Goal: Task Accomplishment & Management: Manage account settings

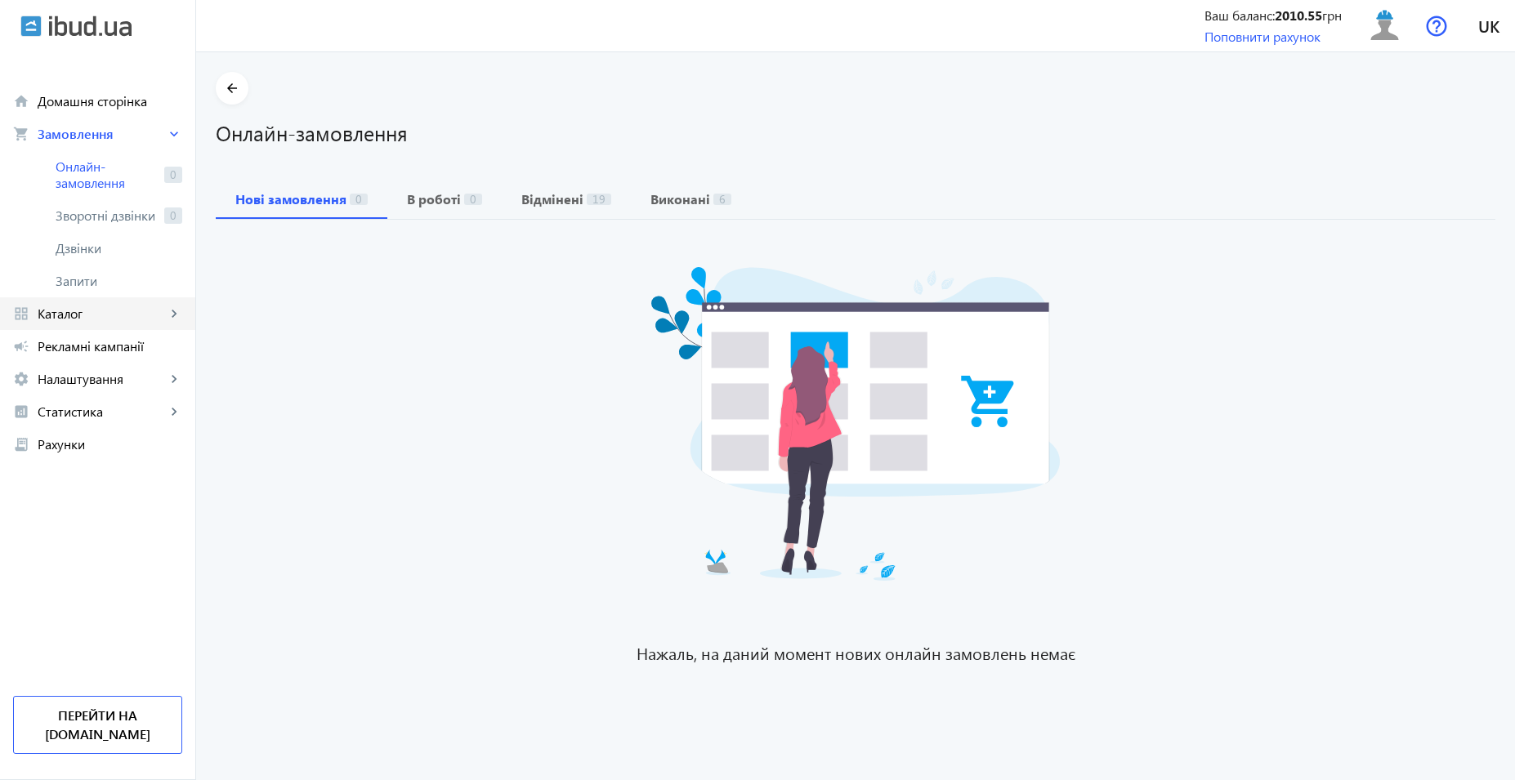
click at [91, 305] on link "grid_view Каталог keyboard_arrow_right" at bounding box center [97, 313] width 195 height 33
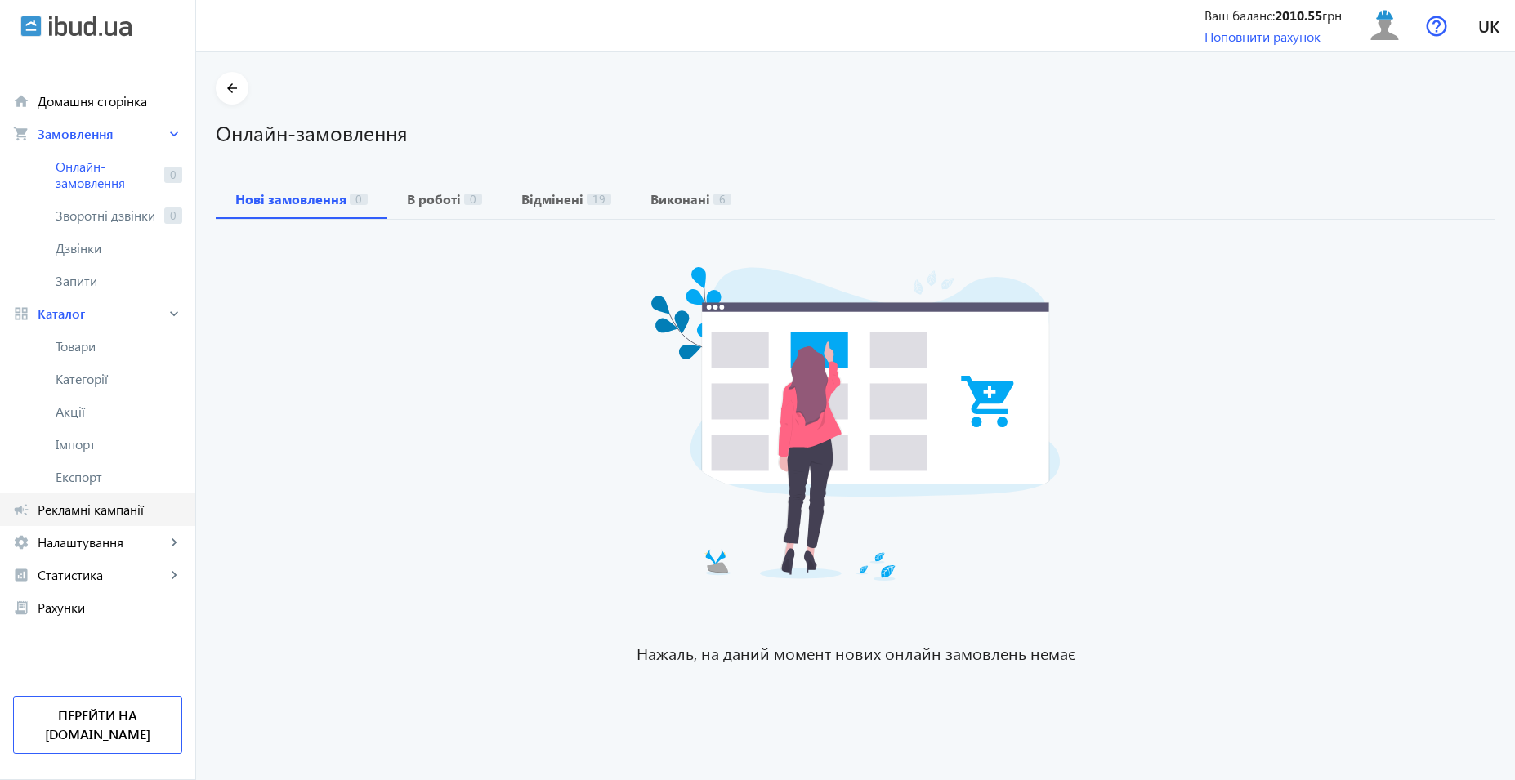
click at [100, 514] on span "Рекламні кампанії" at bounding box center [110, 510] width 145 height 16
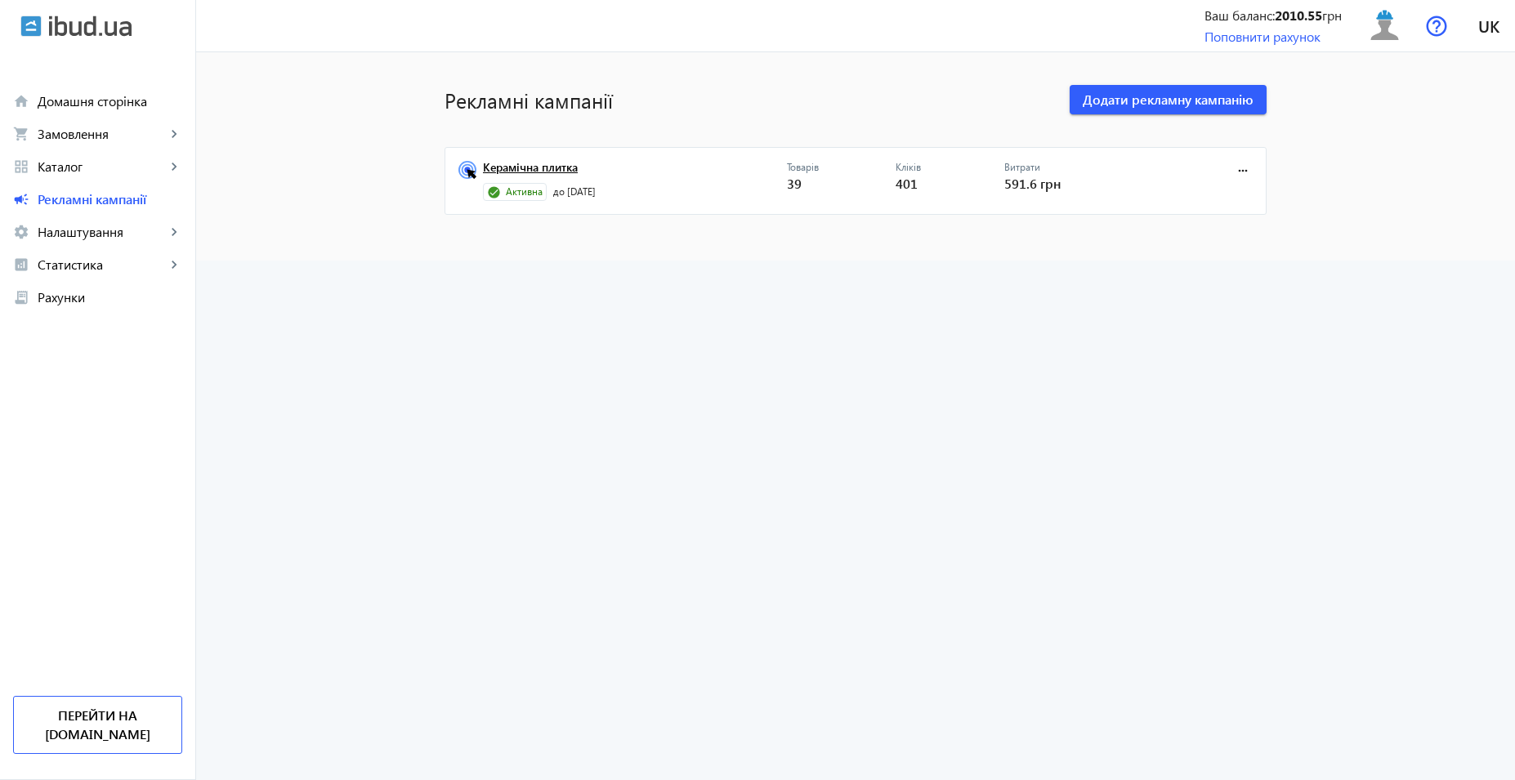
click at [502, 170] on link "Керамічна плитка" at bounding box center [635, 172] width 304 height 23
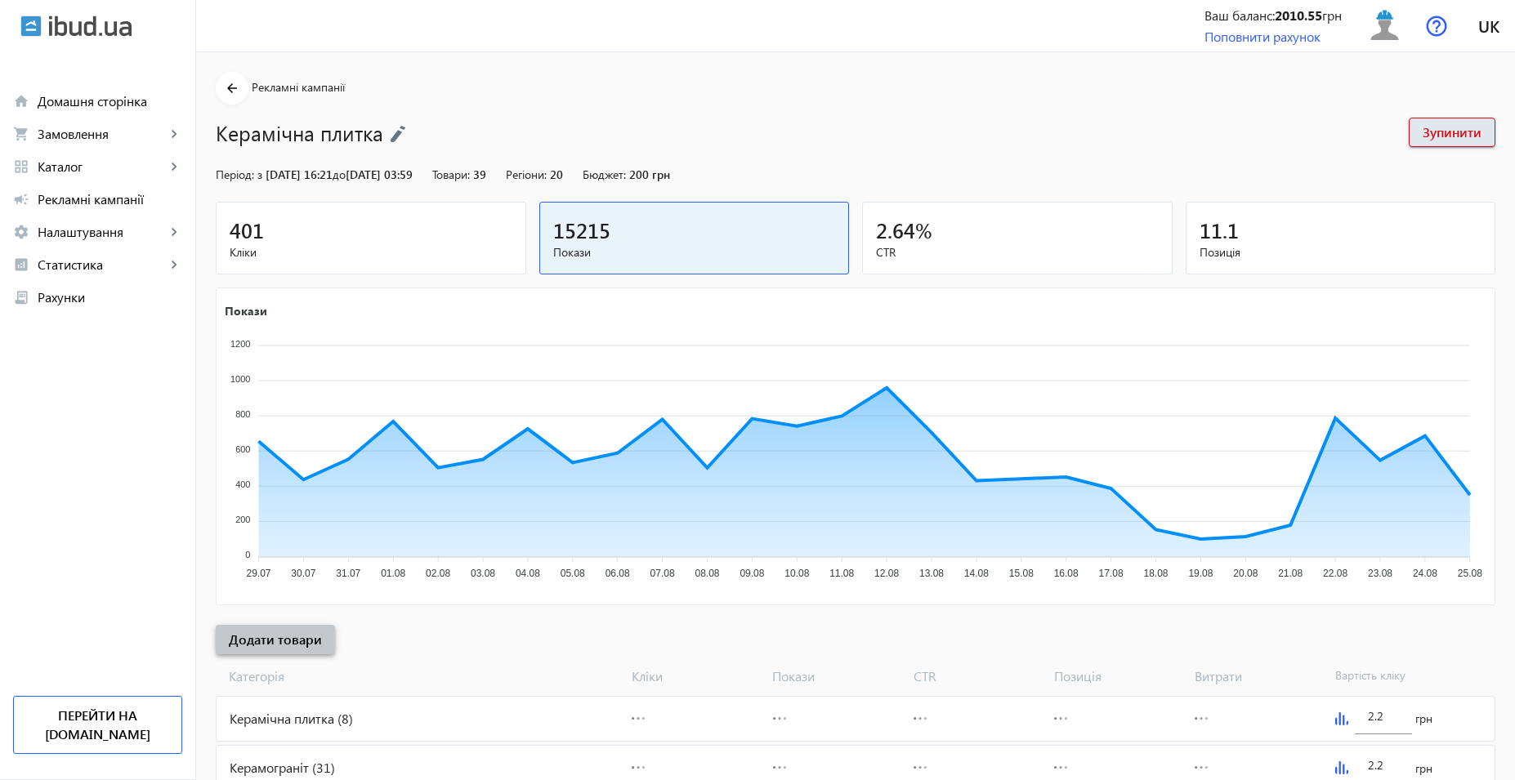
click at [291, 651] on span at bounding box center [275, 639] width 119 height 39
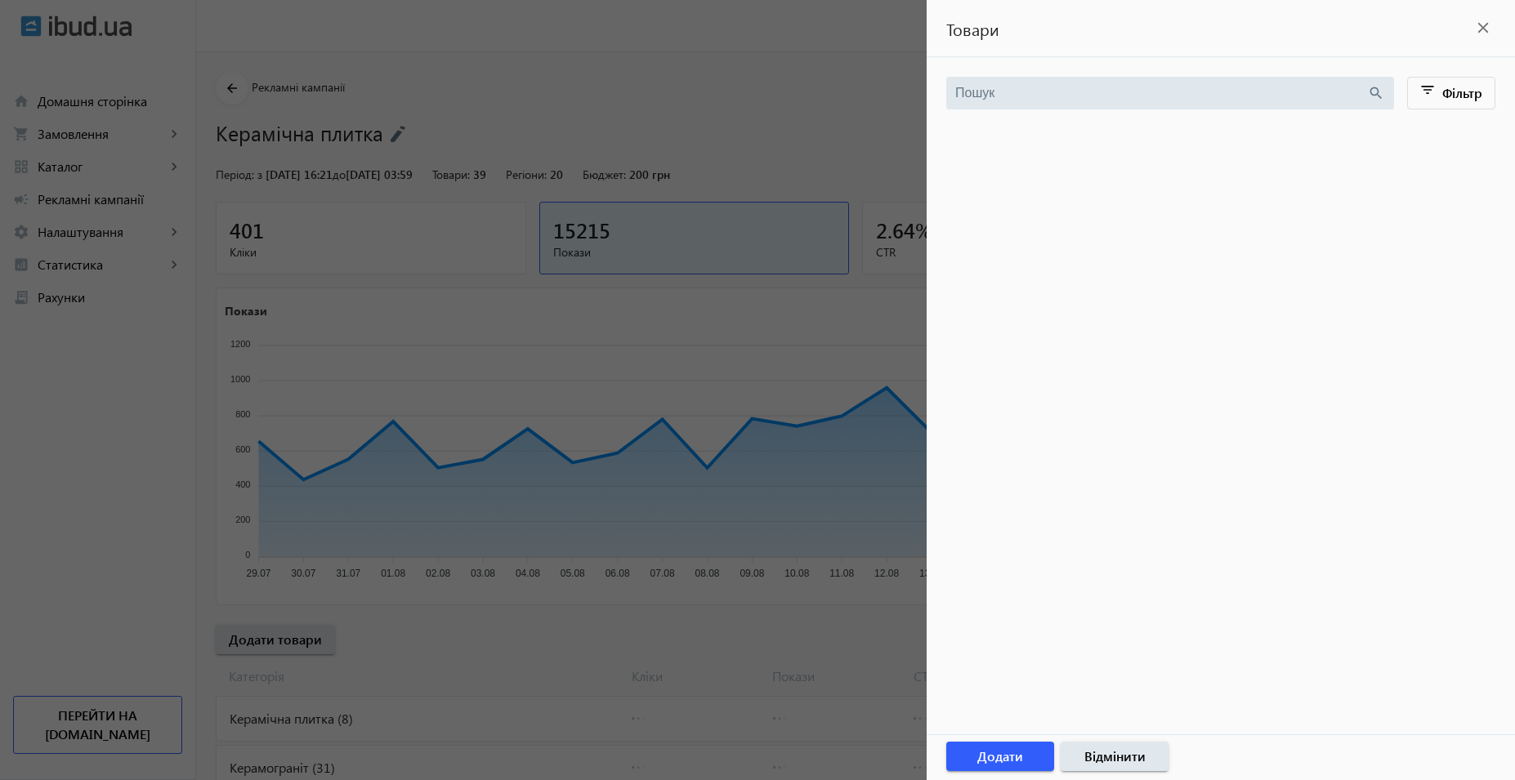
click at [520, 649] on div at bounding box center [757, 390] width 1515 height 780
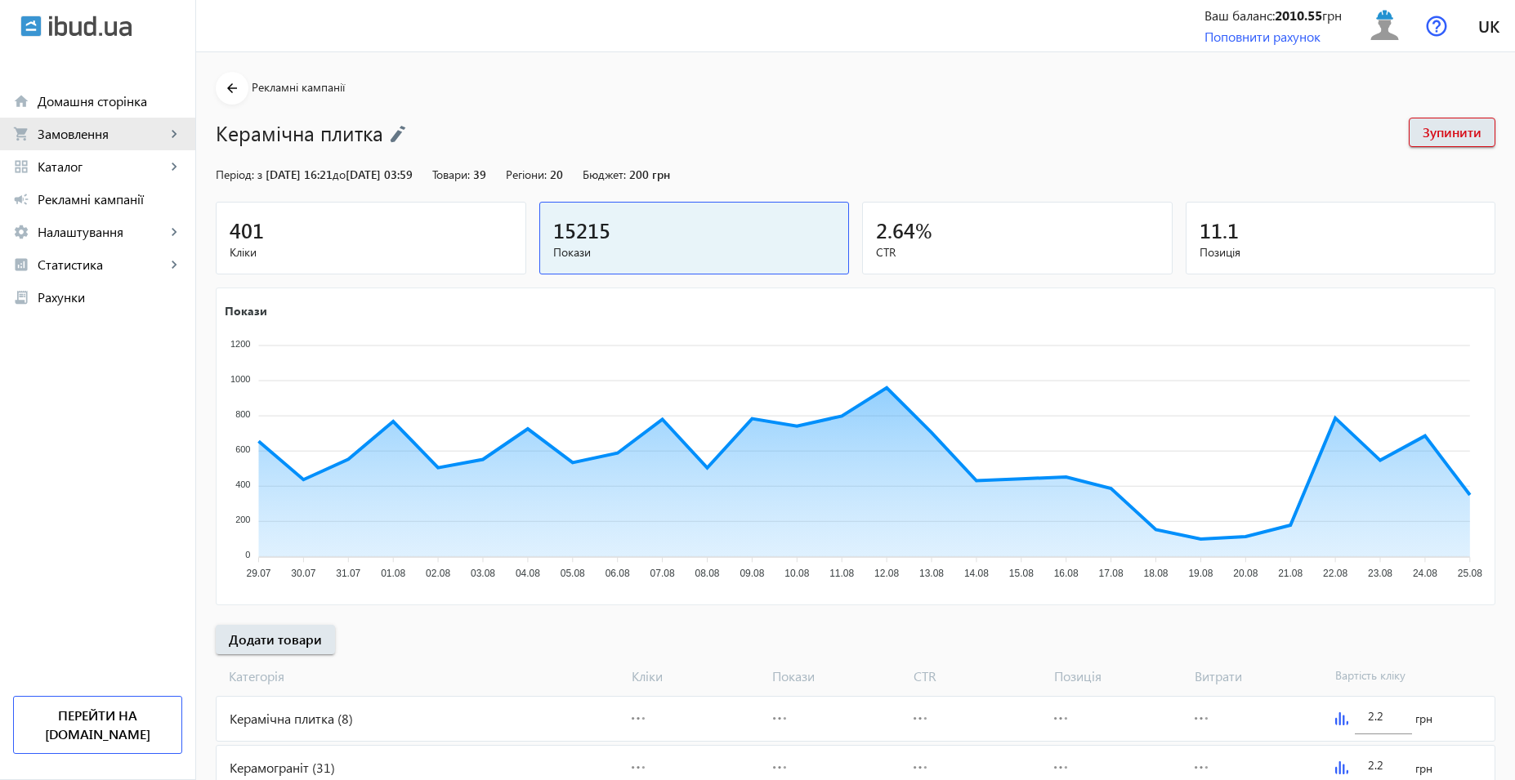
click at [99, 126] on span "Замовлення" at bounding box center [102, 134] width 128 height 16
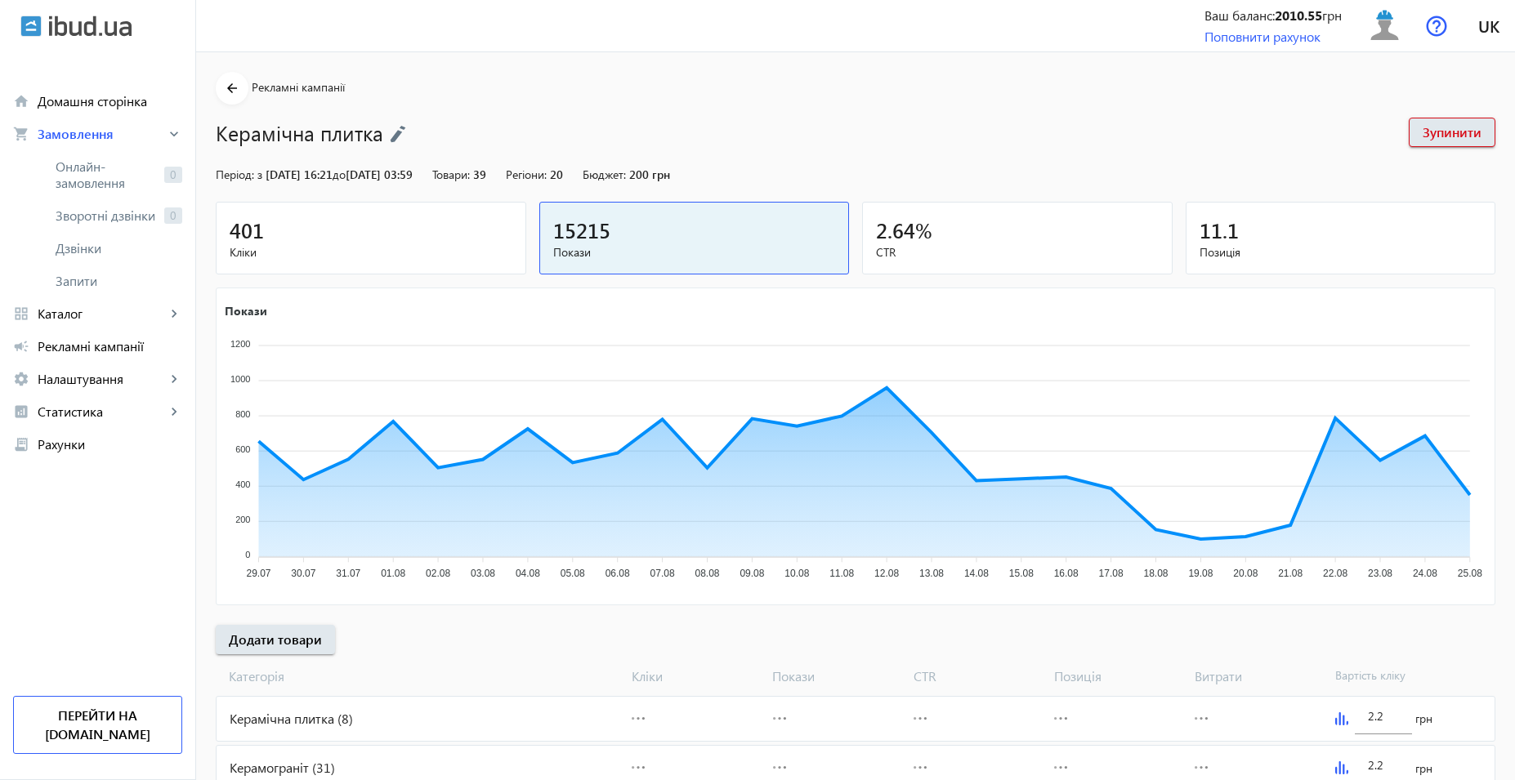
click at [102, 169] on span "Онлайн-замовлення" at bounding box center [107, 175] width 102 height 33
